Goal: Information Seeking & Learning: Obtain resource

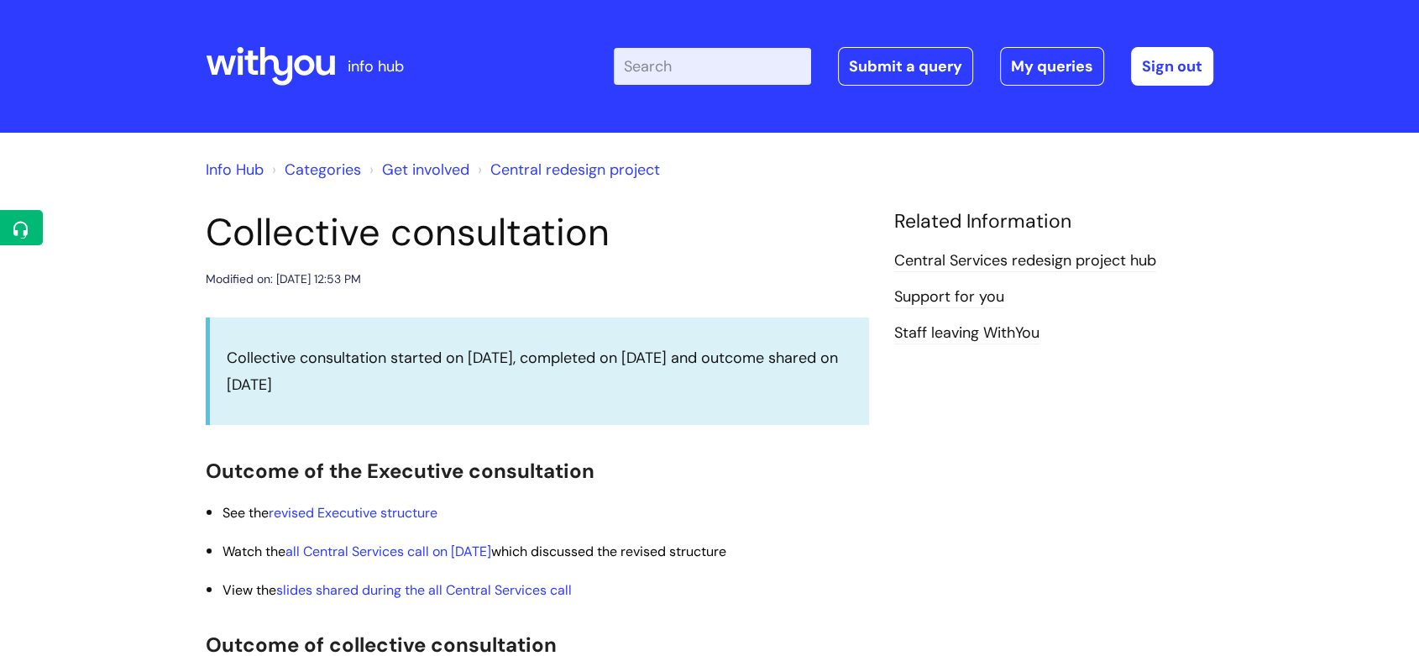
click at [741, 60] on input "Enter your search term here..." at bounding box center [712, 66] width 197 height 37
type input "121s"
click button "Search" at bounding box center [0, 0] width 0 height 0
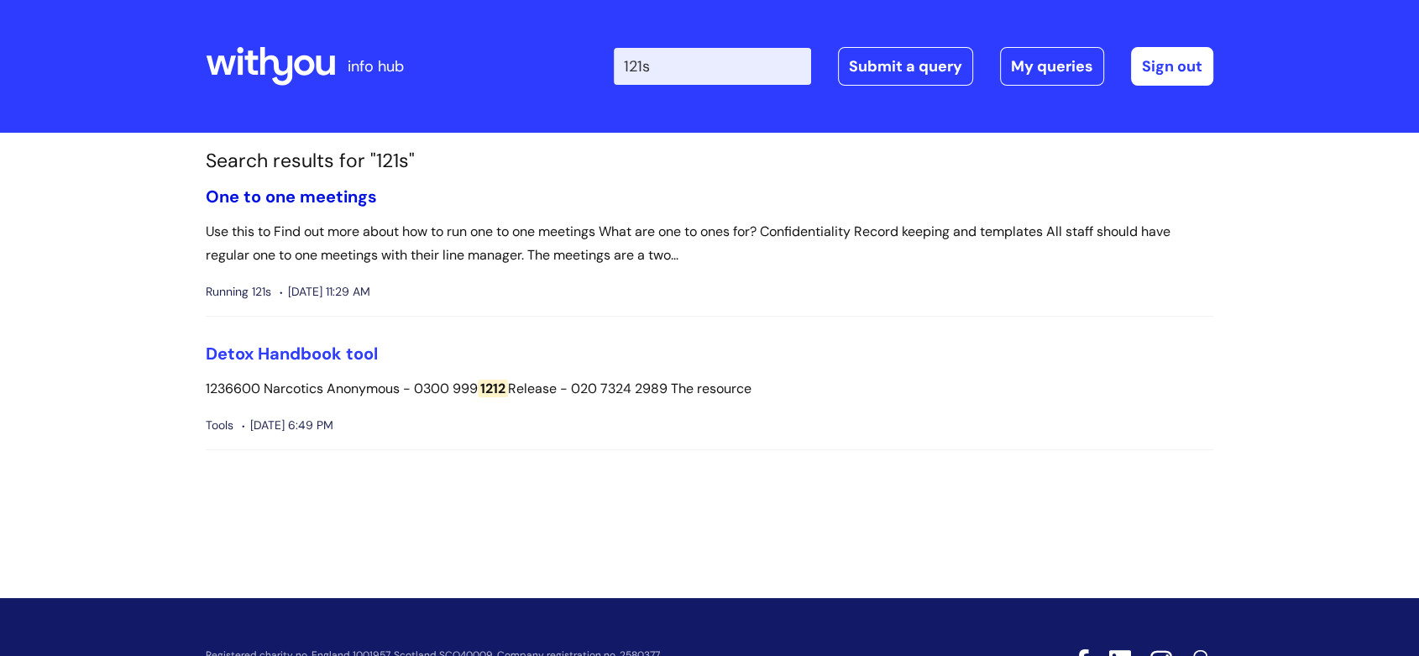
click at [333, 193] on link "One to one meetings" at bounding box center [291, 197] width 171 height 22
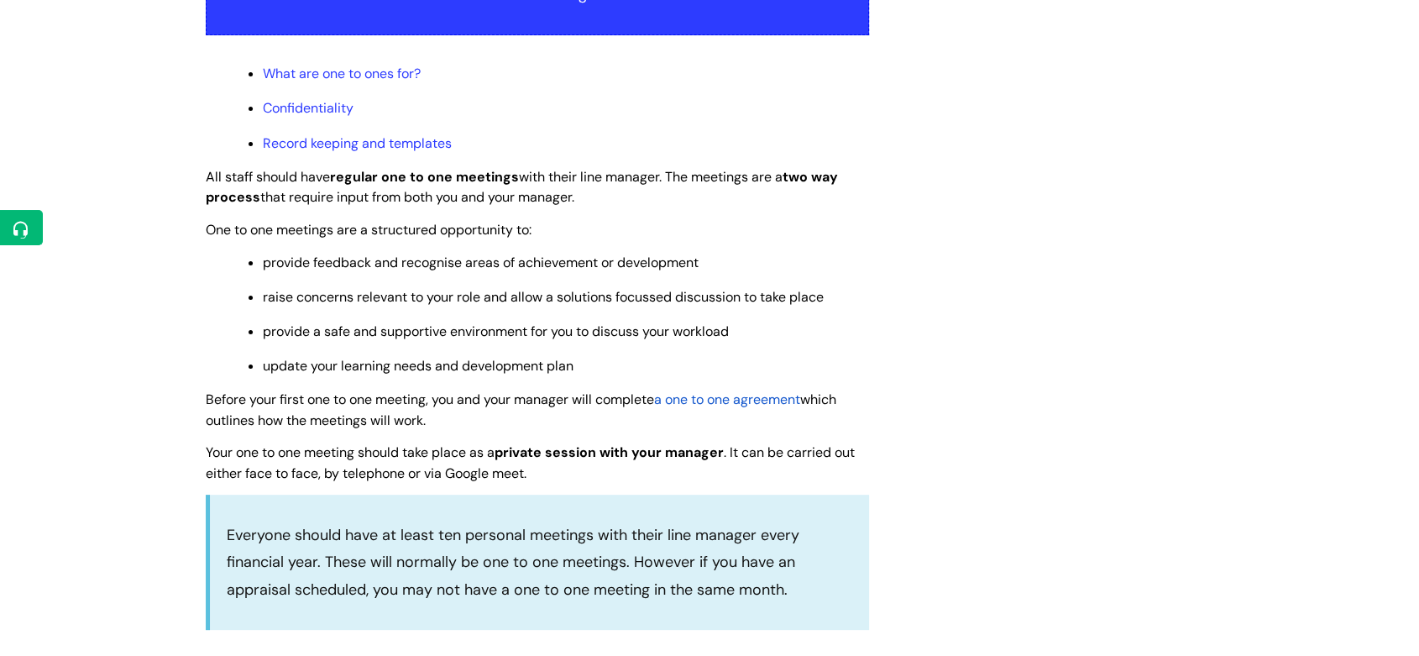
scroll to position [373, 0]
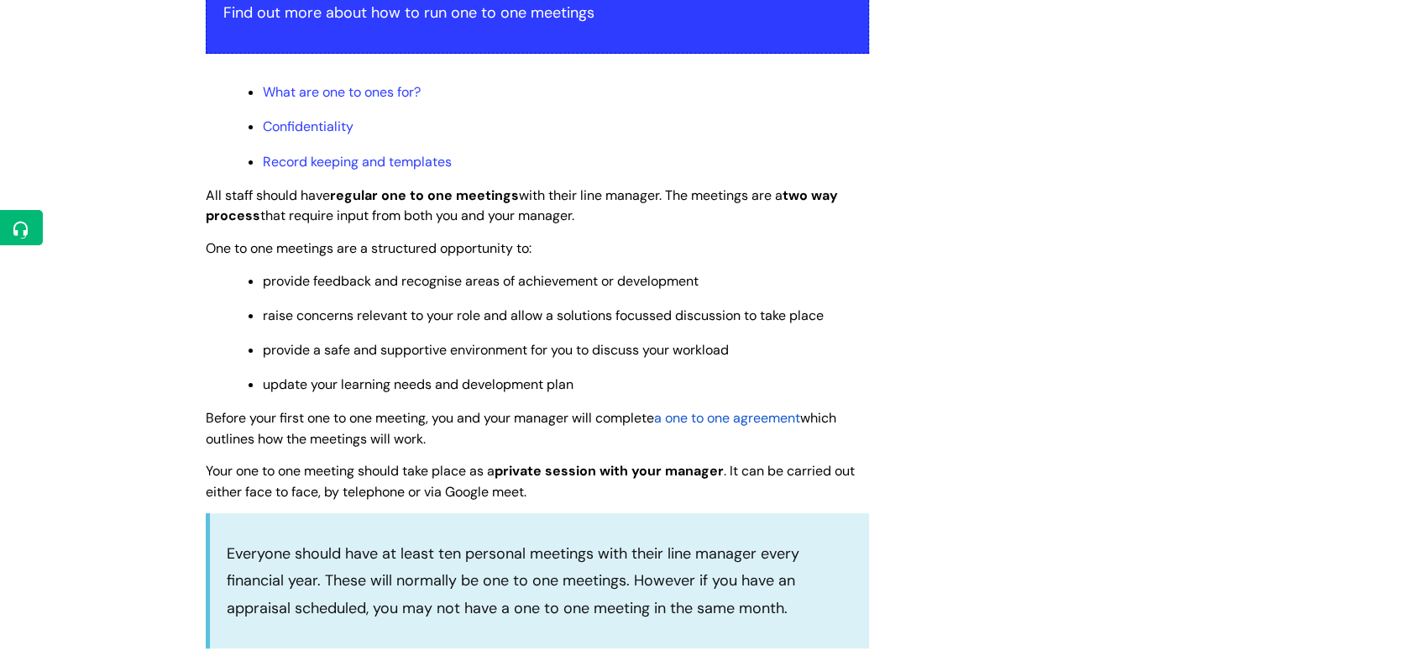
click at [759, 414] on span "a one to one agreement" at bounding box center [727, 418] width 146 height 18
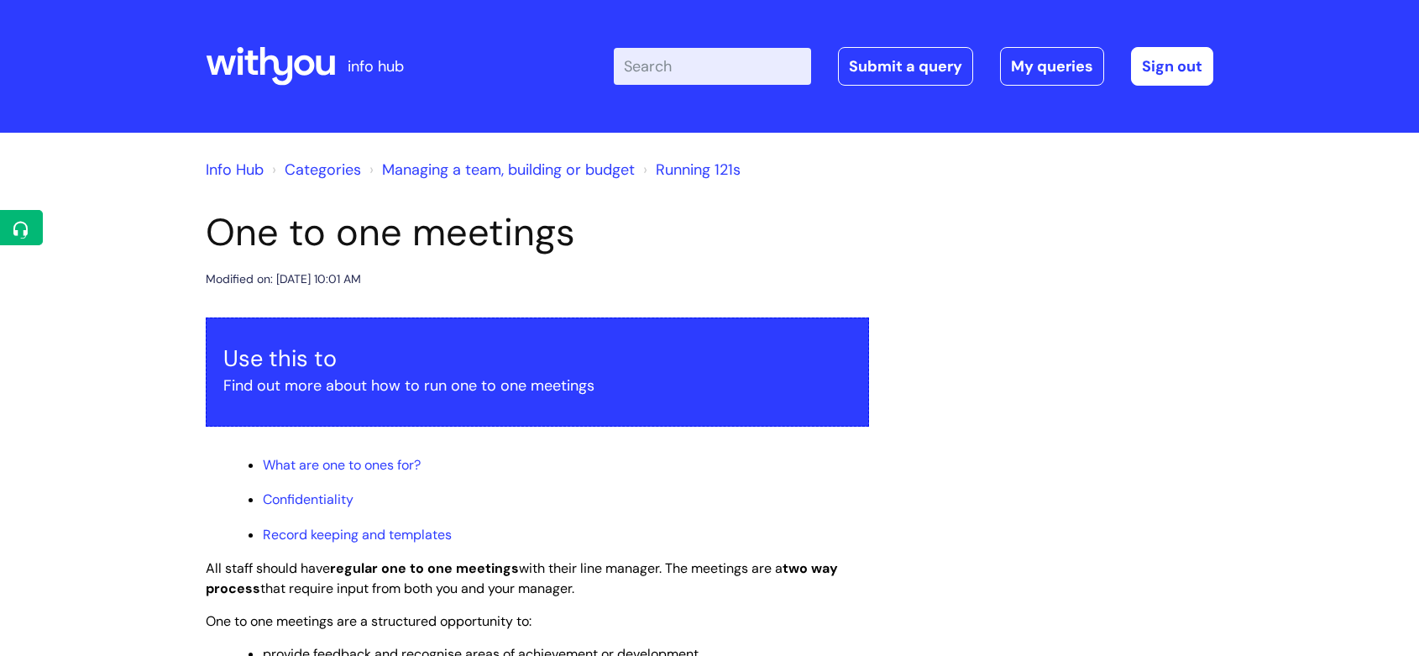
scroll to position [367, 0]
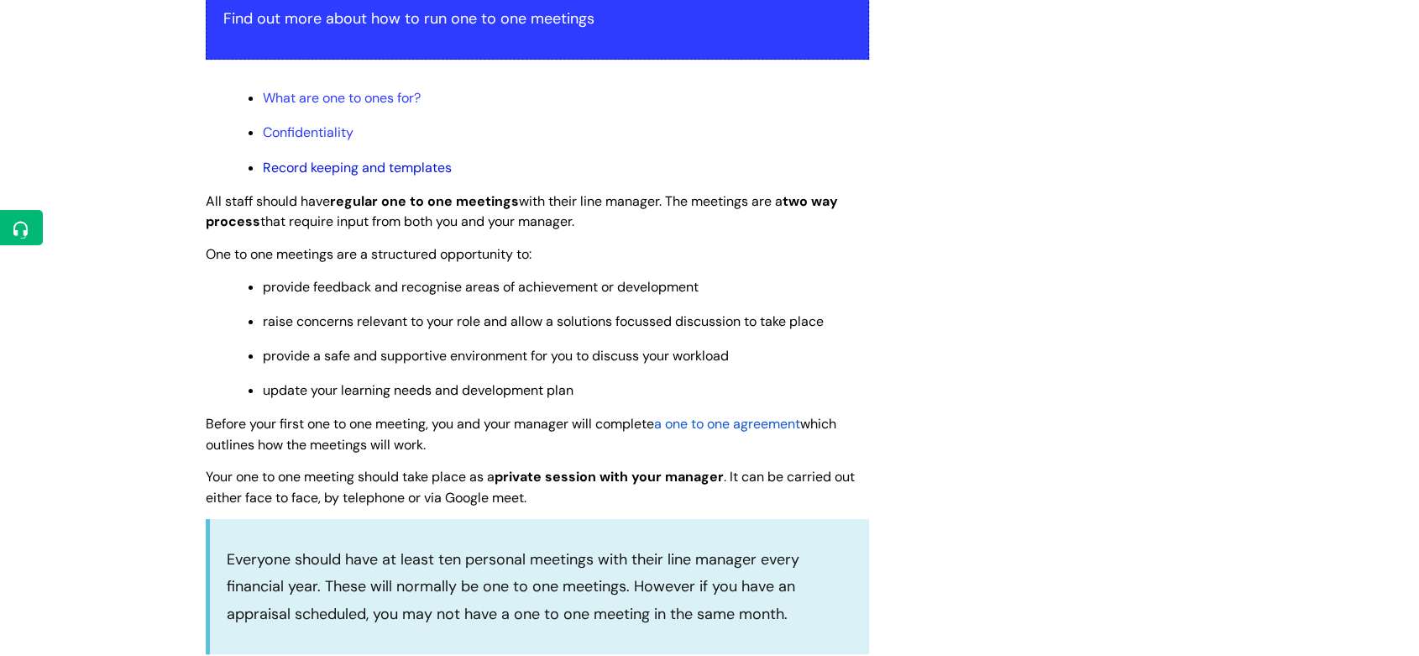
click at [345, 172] on link "Record keeping and templates" at bounding box center [357, 168] width 189 height 18
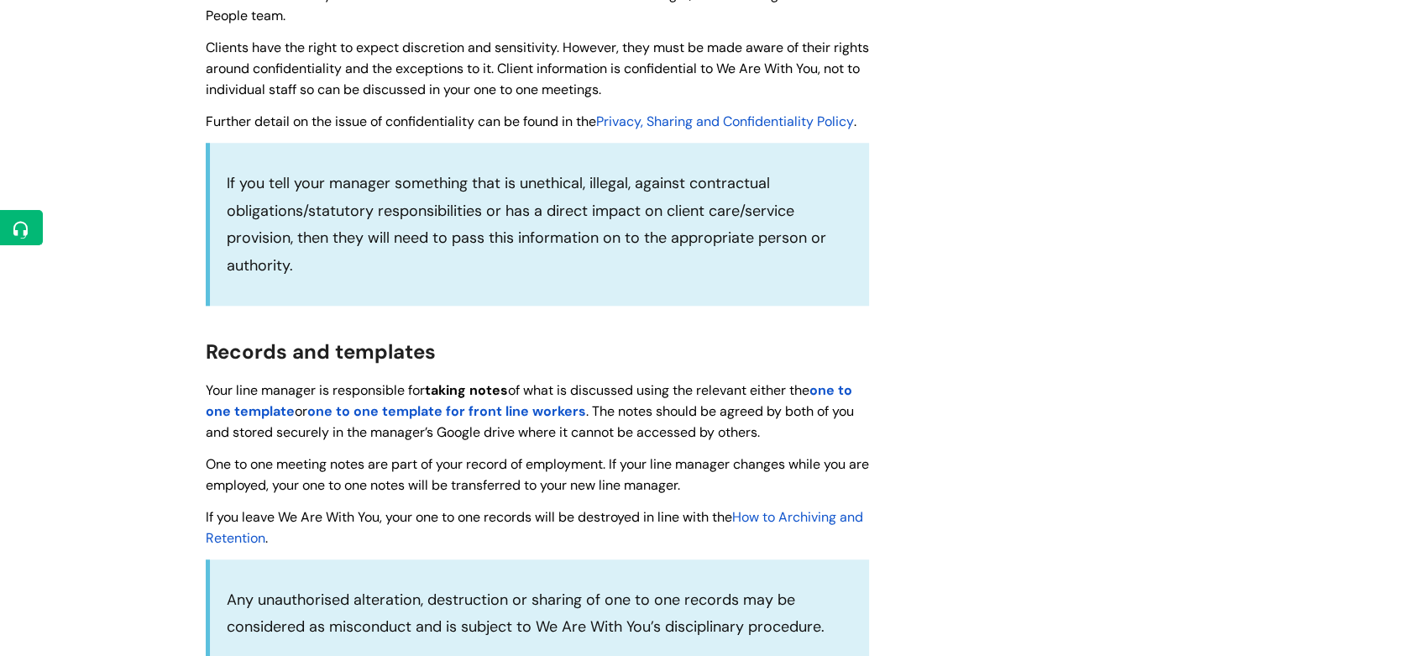
scroll to position [1486, 0]
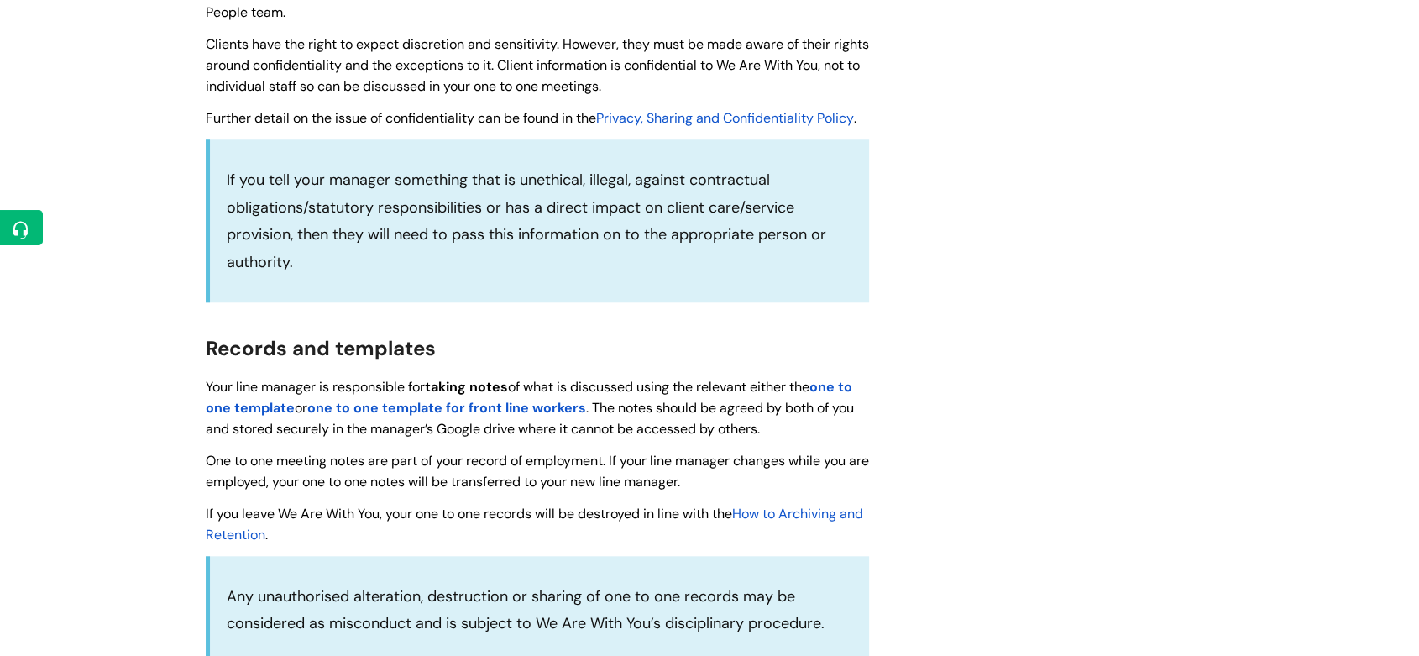
click at [845, 390] on strong "one to one template" at bounding box center [529, 397] width 647 height 39
